Goal: Check status: Check status

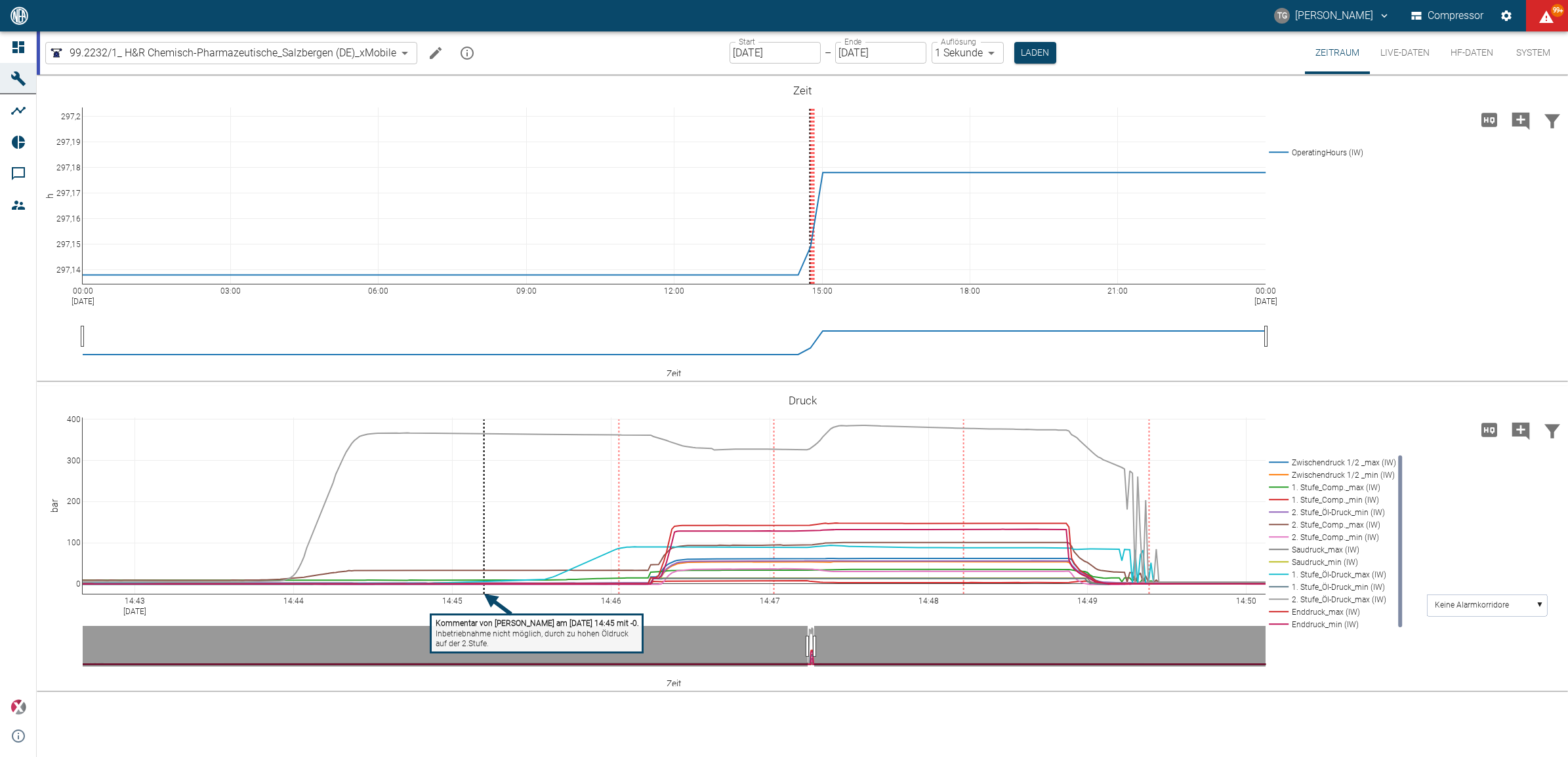
click at [76, 50] on body "[PERSON_NAME] Compressor 99+ Dashboard Maschinen Analysen Reports Kommentare Mi…" at bounding box center [784, 378] width 1568 height 757
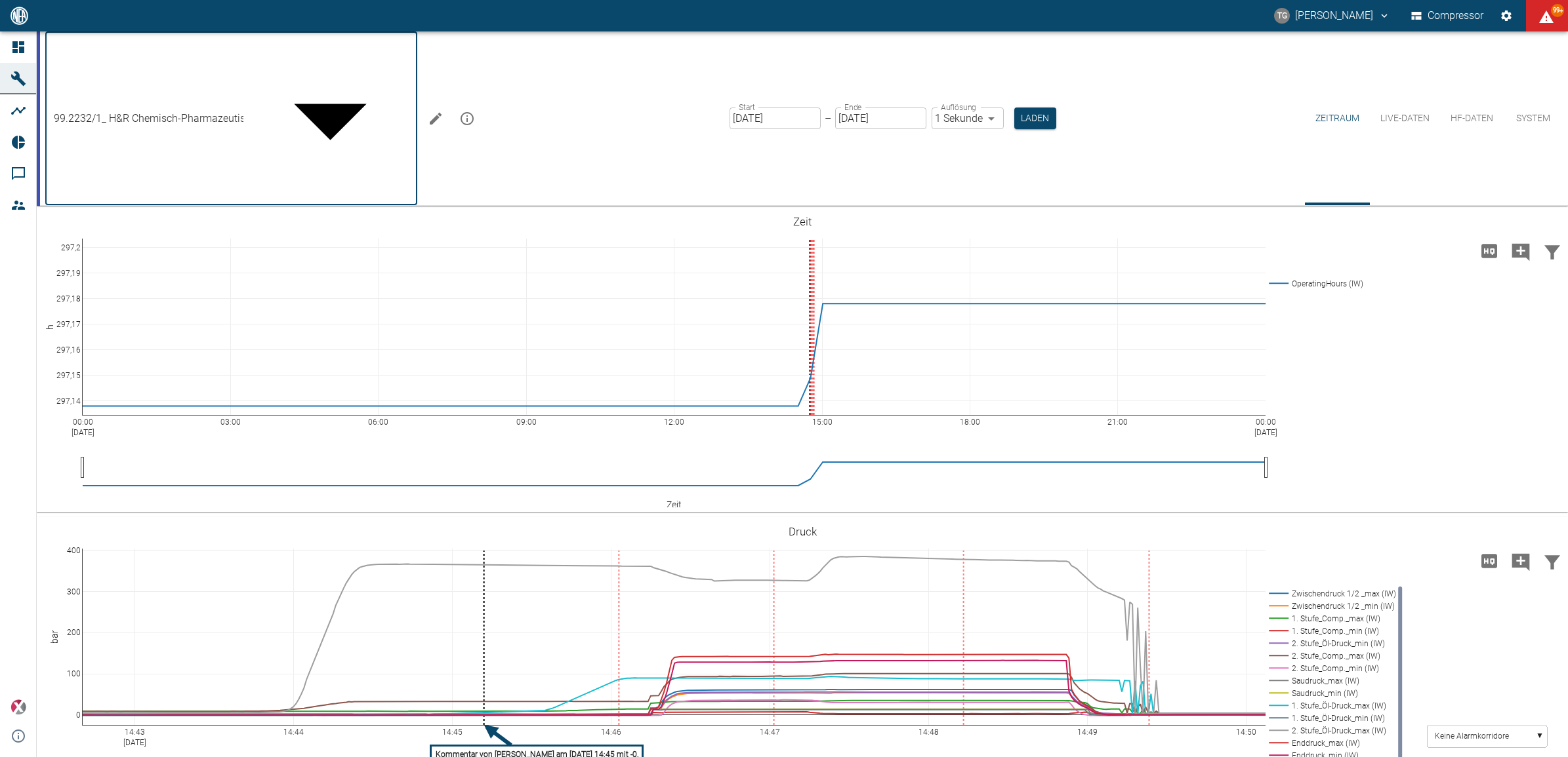
click at [137, 757] on div at bounding box center [784, 768] width 1568 height 0
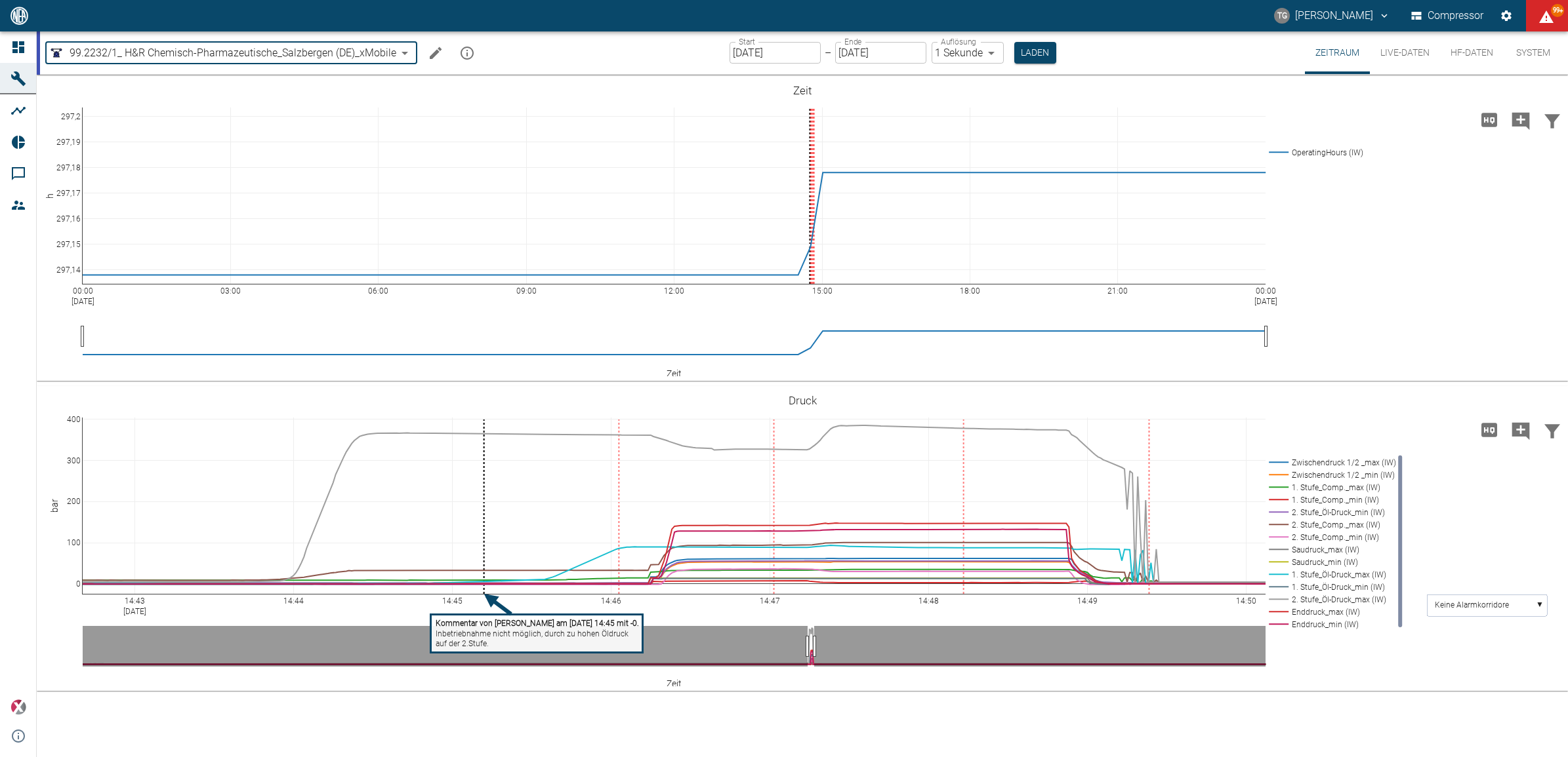
click at [781, 46] on input "[DATE]" at bounding box center [775, 53] width 91 height 22
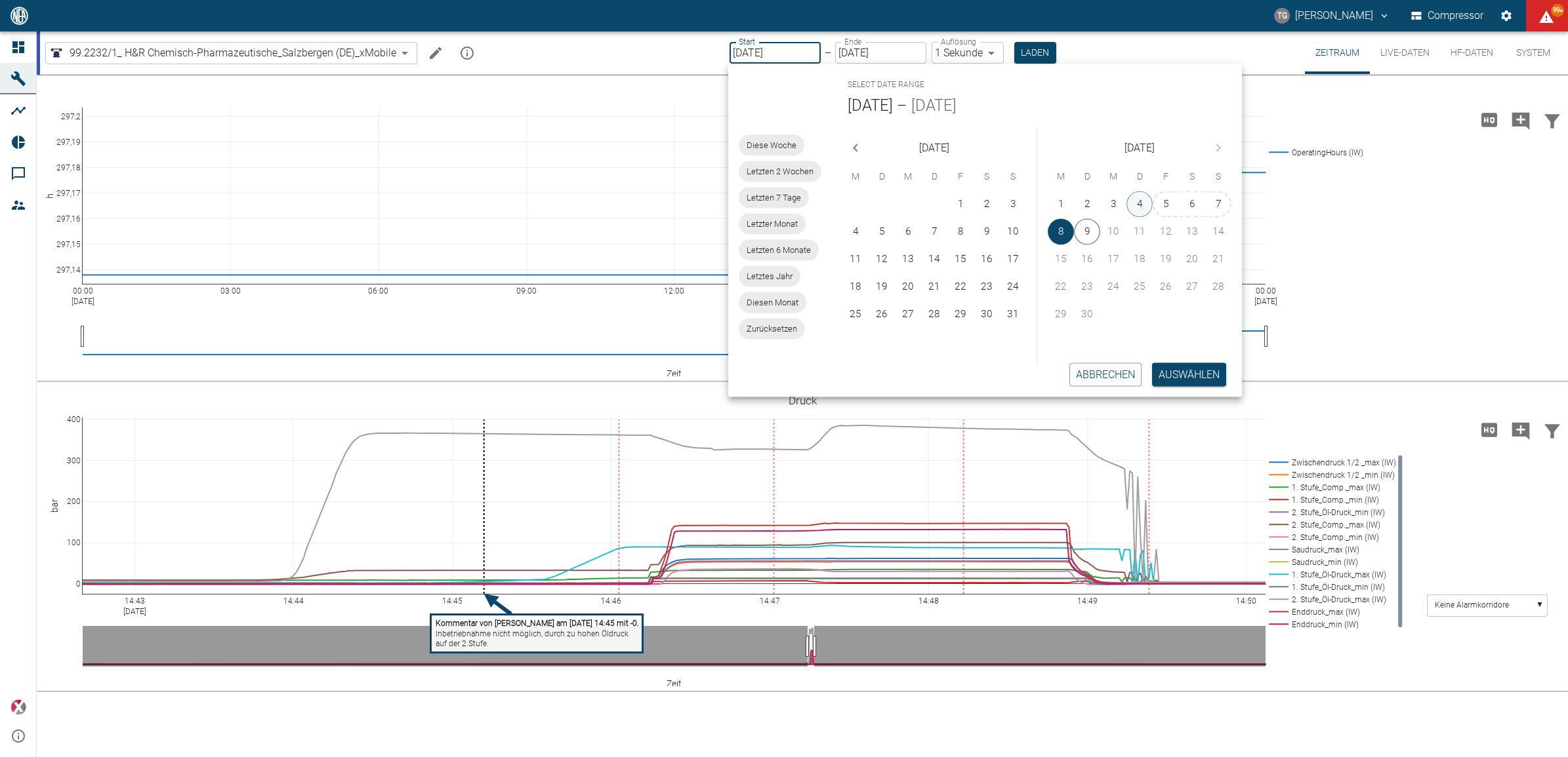
click at [1138, 197] on button "4" at bounding box center [1139, 204] width 26 height 26
type input "[DATE]"
drag, startPoint x: 1135, startPoint y: 190, endPoint x: 1136, endPoint y: 201, distance: 11.0
click at [1137, 192] on button "4" at bounding box center [1139, 204] width 26 height 26
type input "[DATE]"
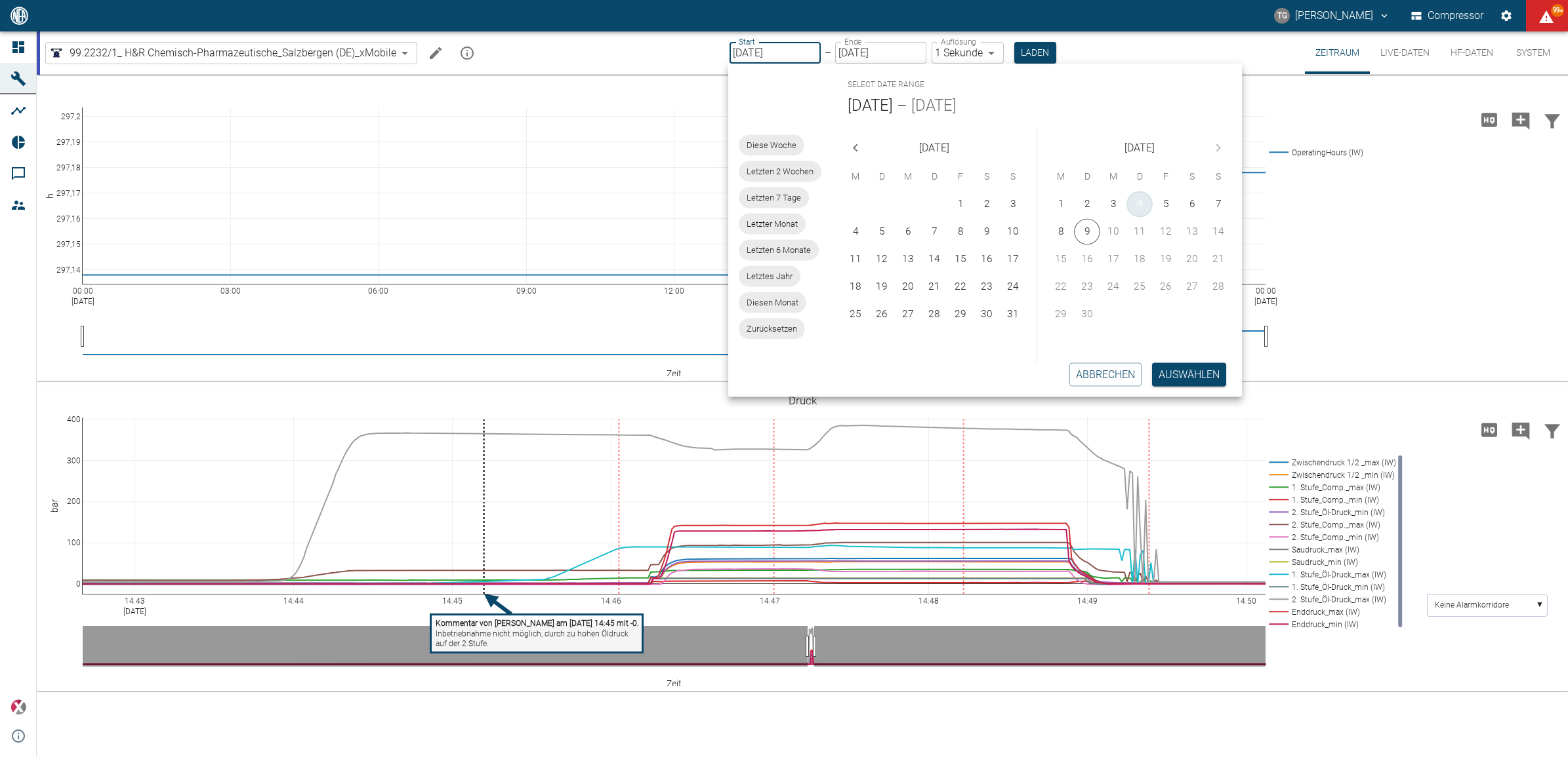
click at [1133, 205] on button "4" at bounding box center [1139, 204] width 26 height 26
click at [1183, 378] on button "Auswählen" at bounding box center [1189, 374] width 74 height 23
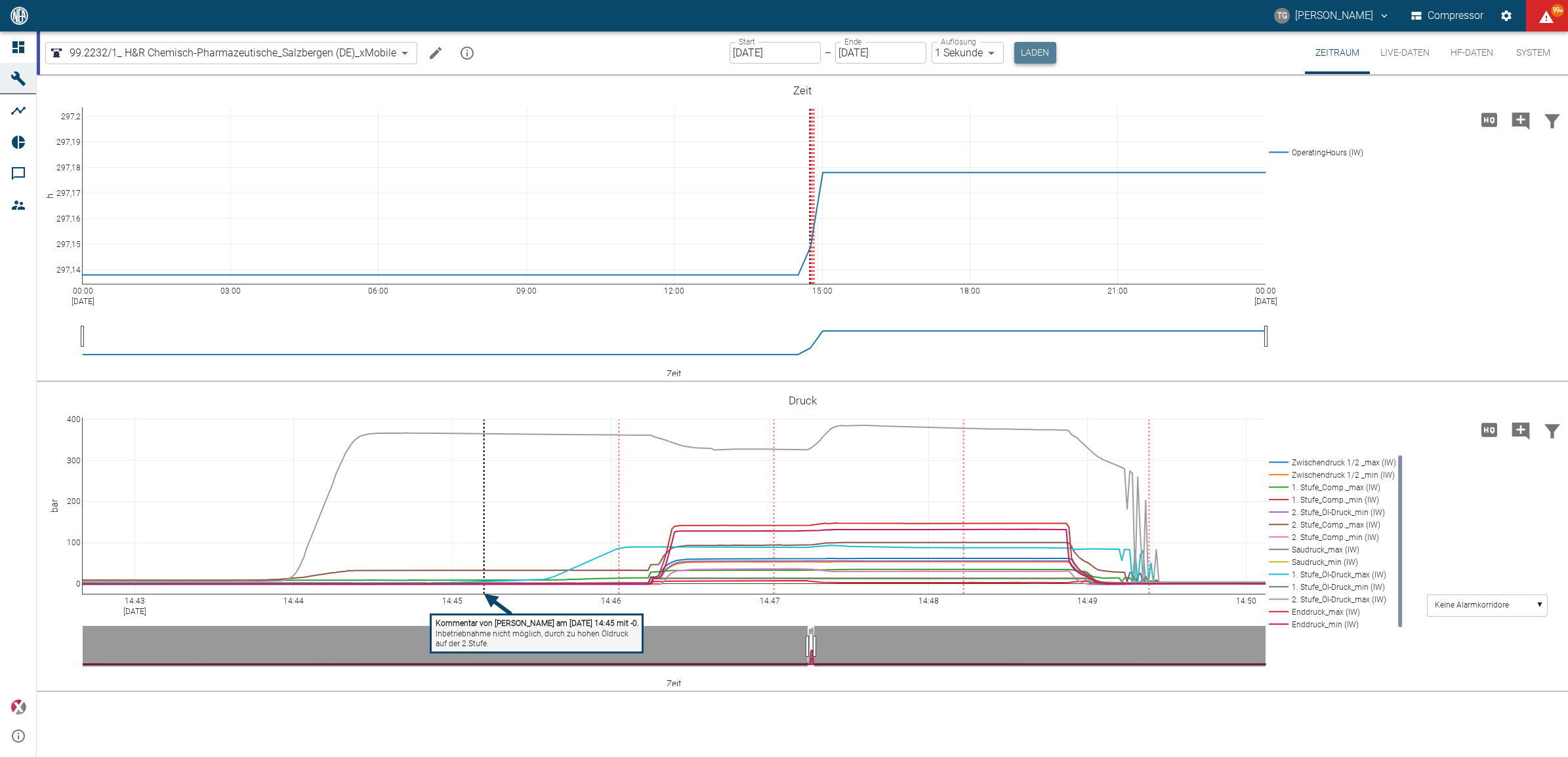
click at [1030, 43] on button "Laden" at bounding box center [1035, 53] width 42 height 22
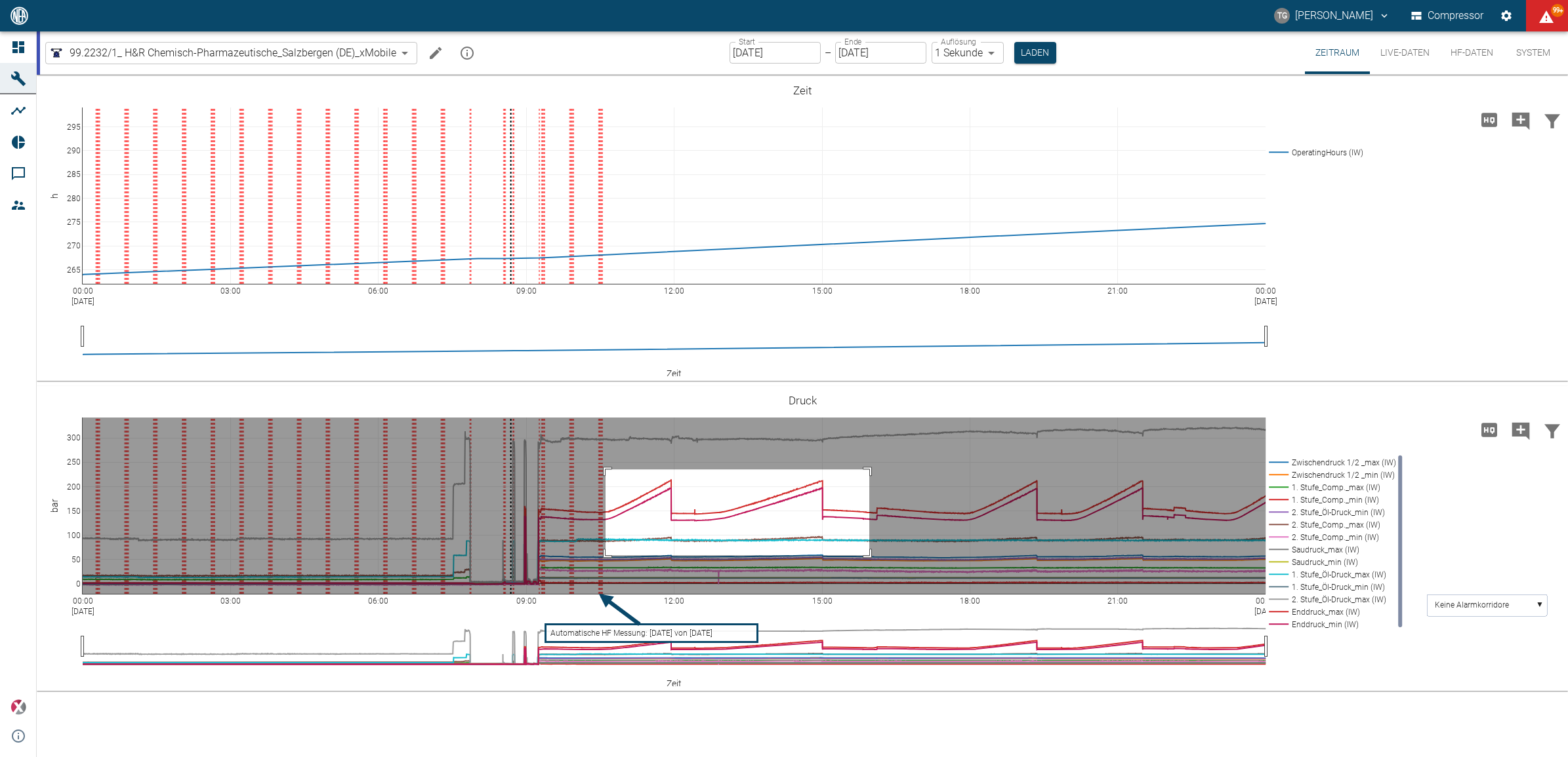
drag, startPoint x: 606, startPoint y: 470, endPoint x: 869, endPoint y: 555, distance: 276.4
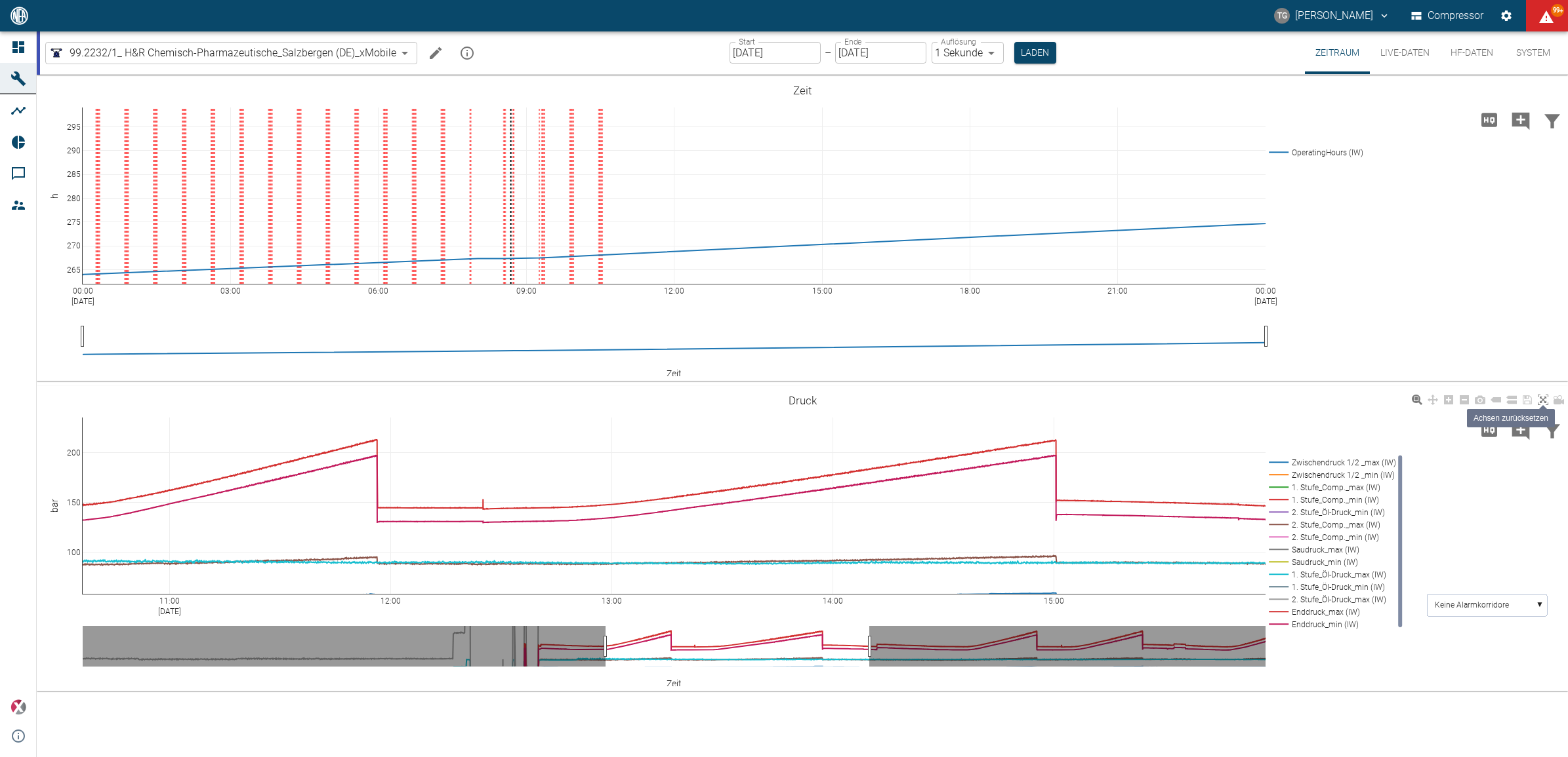
click at [1537, 404] on icon at bounding box center [1542, 399] width 11 height 11
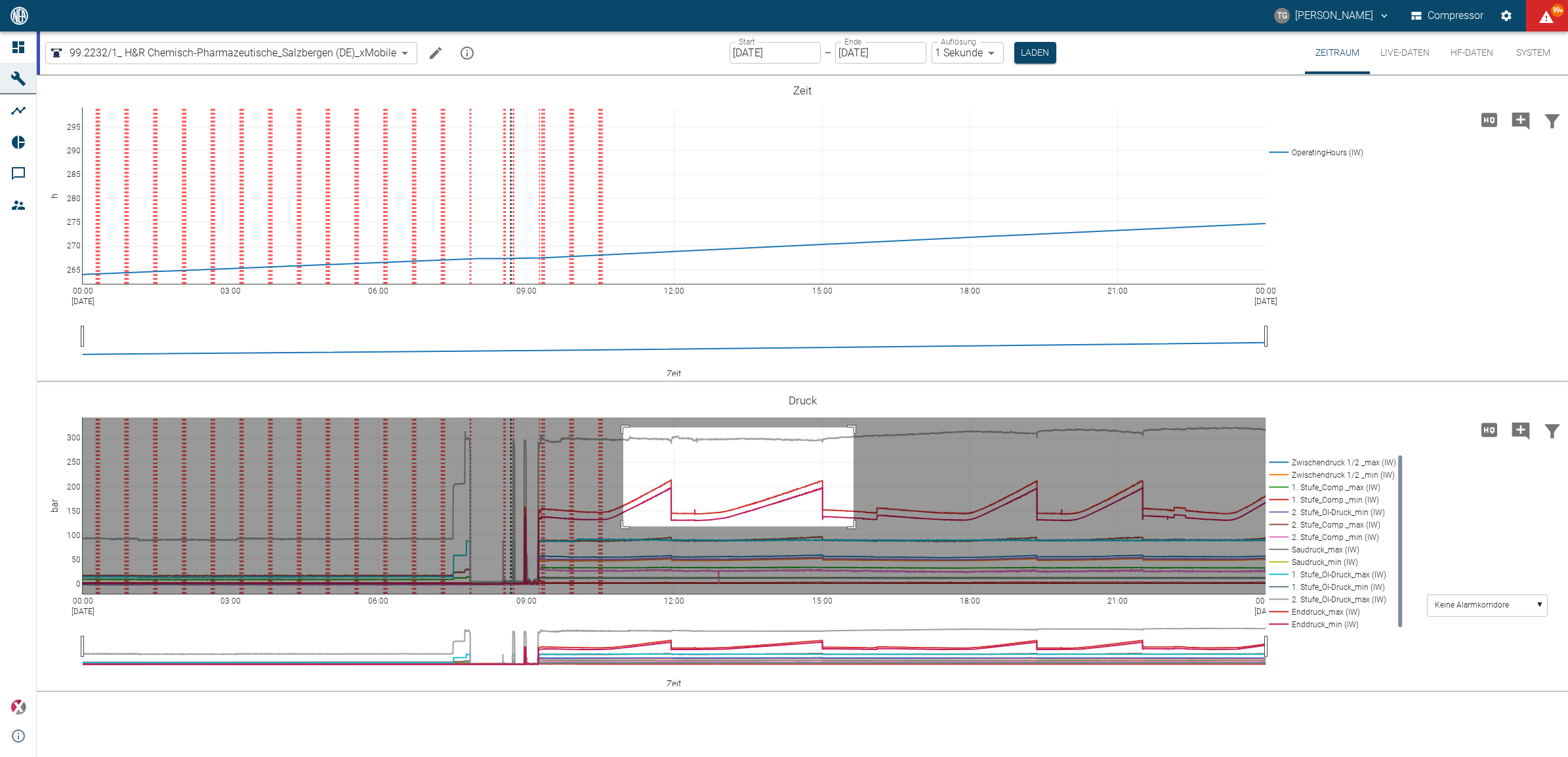
drag, startPoint x: 623, startPoint y: 428, endPoint x: 854, endPoint y: 527, distance: 251.3
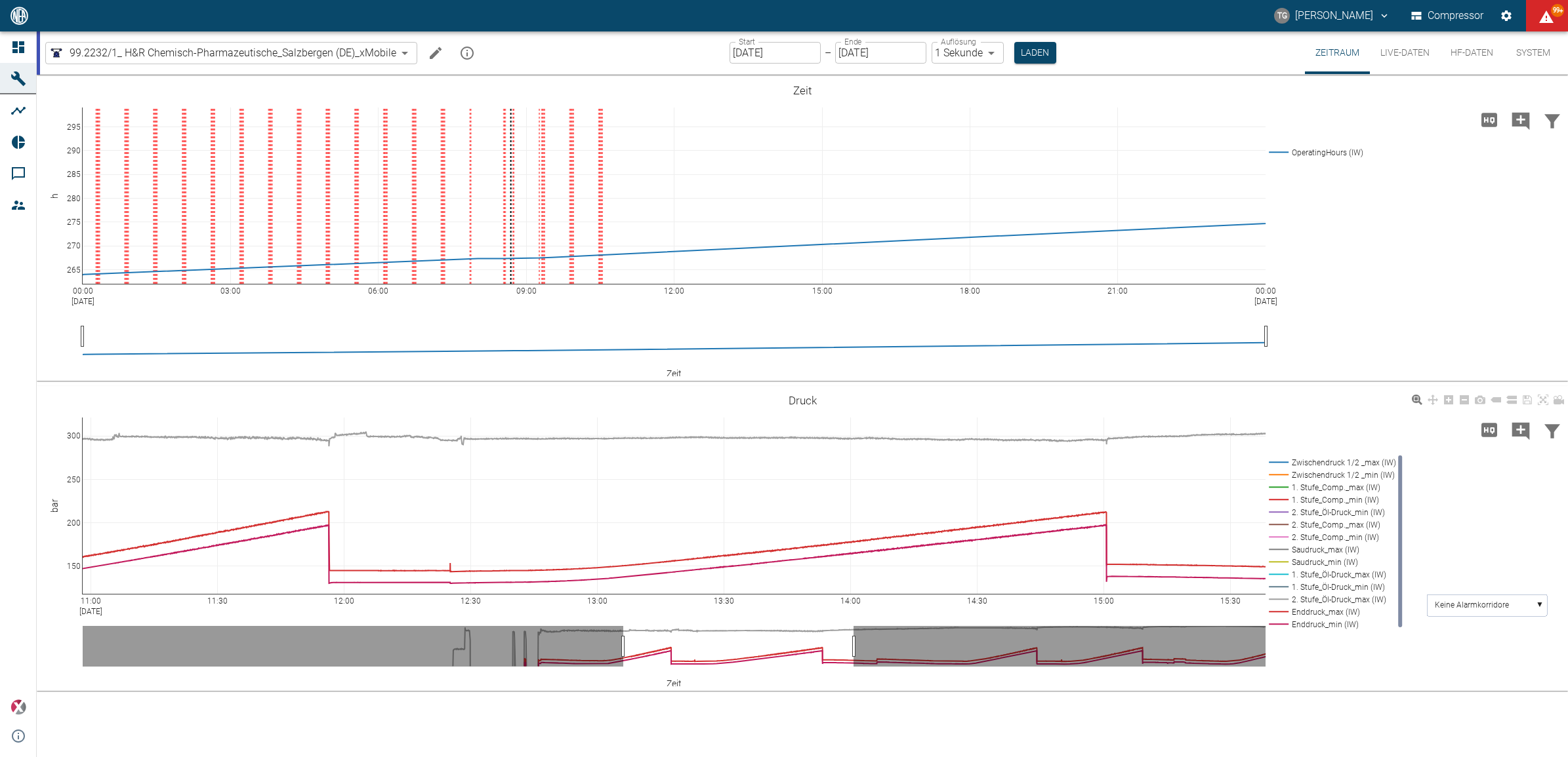
click at [1302, 399] on div "11:00 [DATE] 11:30 12:00 12:30 13:00 13:30 14:00 14:30 15:00 15:30 150 200 250 …" at bounding box center [802, 538] width 1531 height 295
